Goal: Use online tool/utility

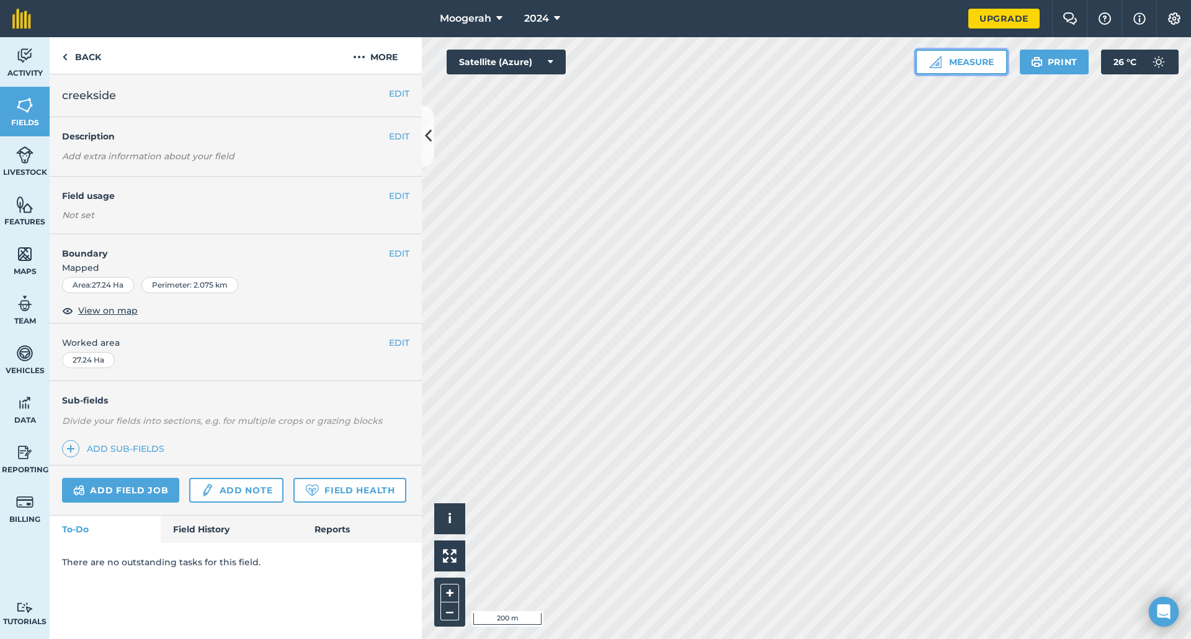
click at [963, 66] on button "Measure" at bounding box center [961, 62] width 92 height 25
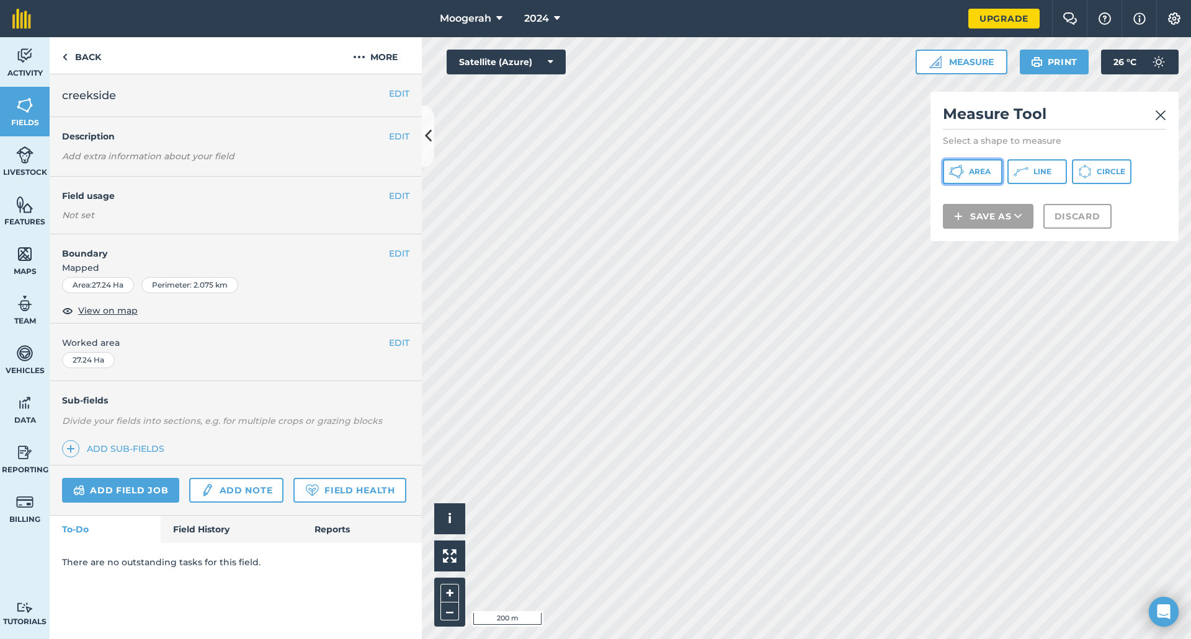
drag, startPoint x: 959, startPoint y: 166, endPoint x: 940, endPoint y: 179, distance: 23.7
click at [961, 166] on icon at bounding box center [956, 171] width 15 height 15
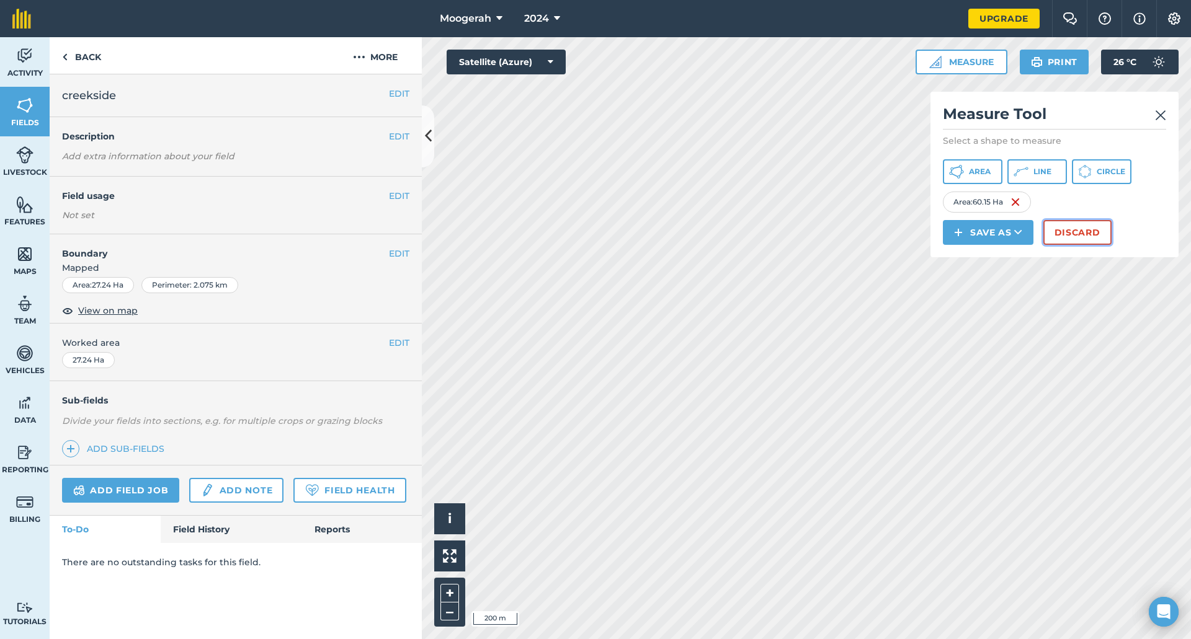
click at [1068, 229] on button "Discard" at bounding box center [1077, 232] width 68 height 25
